Goal: Transaction & Acquisition: Purchase product/service

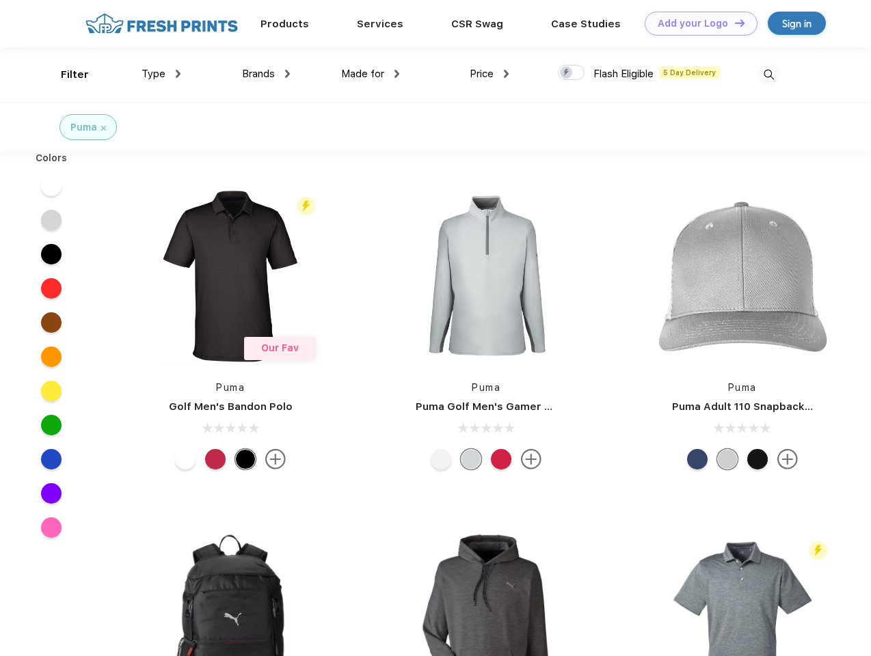
click at [696, 23] on link "Add your Logo Design Tool" at bounding box center [701, 24] width 113 height 24
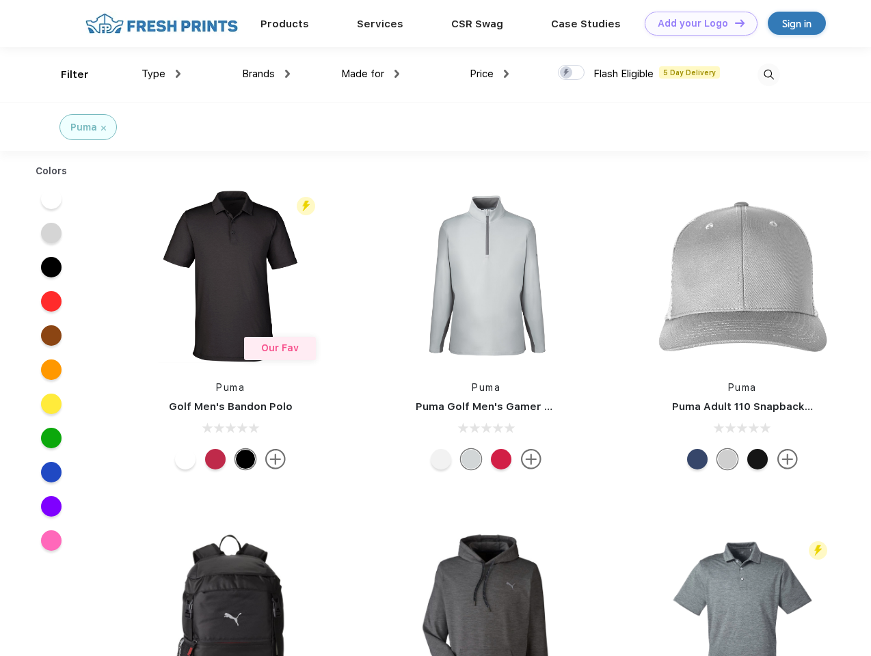
click at [0, 0] on div "Design Tool" at bounding box center [0, 0] width 0 height 0
click at [734, 23] on link "Add your Logo Design Tool" at bounding box center [701, 24] width 113 height 24
click at [66, 75] on div "Filter" at bounding box center [75, 75] width 28 height 16
click at [161, 74] on span "Type" at bounding box center [154, 74] width 24 height 12
click at [266, 74] on span "Brands" at bounding box center [258, 74] width 33 height 12
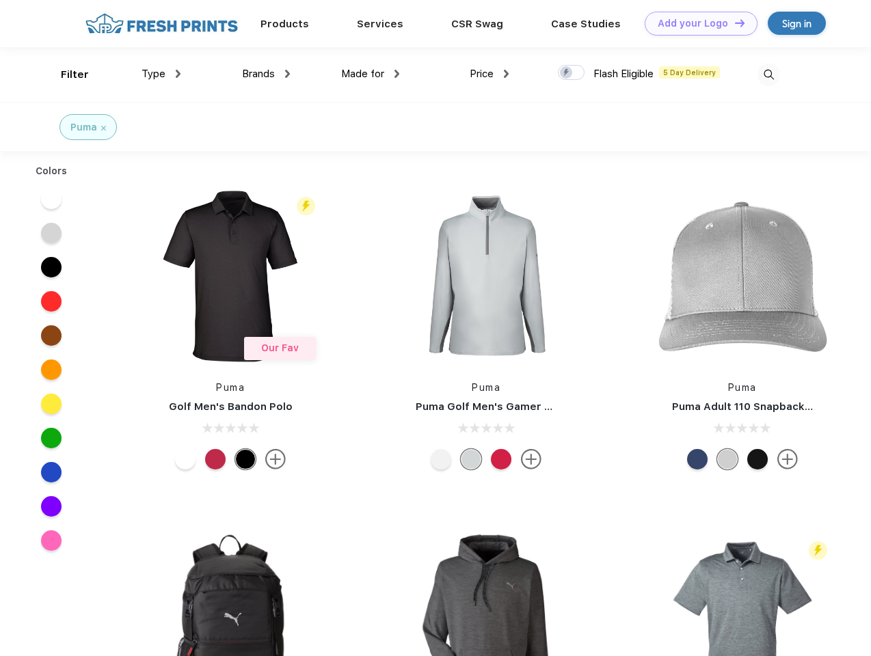
click at [371, 74] on span "Made for" at bounding box center [362, 74] width 43 height 12
click at [490, 74] on span "Price" at bounding box center [482, 74] width 24 height 12
click at [572, 73] on div at bounding box center [571, 72] width 27 height 15
click at [567, 73] on input "checkbox" at bounding box center [562, 68] width 9 height 9
click at [769, 75] on img at bounding box center [769, 75] width 23 height 23
